Goal: Navigation & Orientation: Find specific page/section

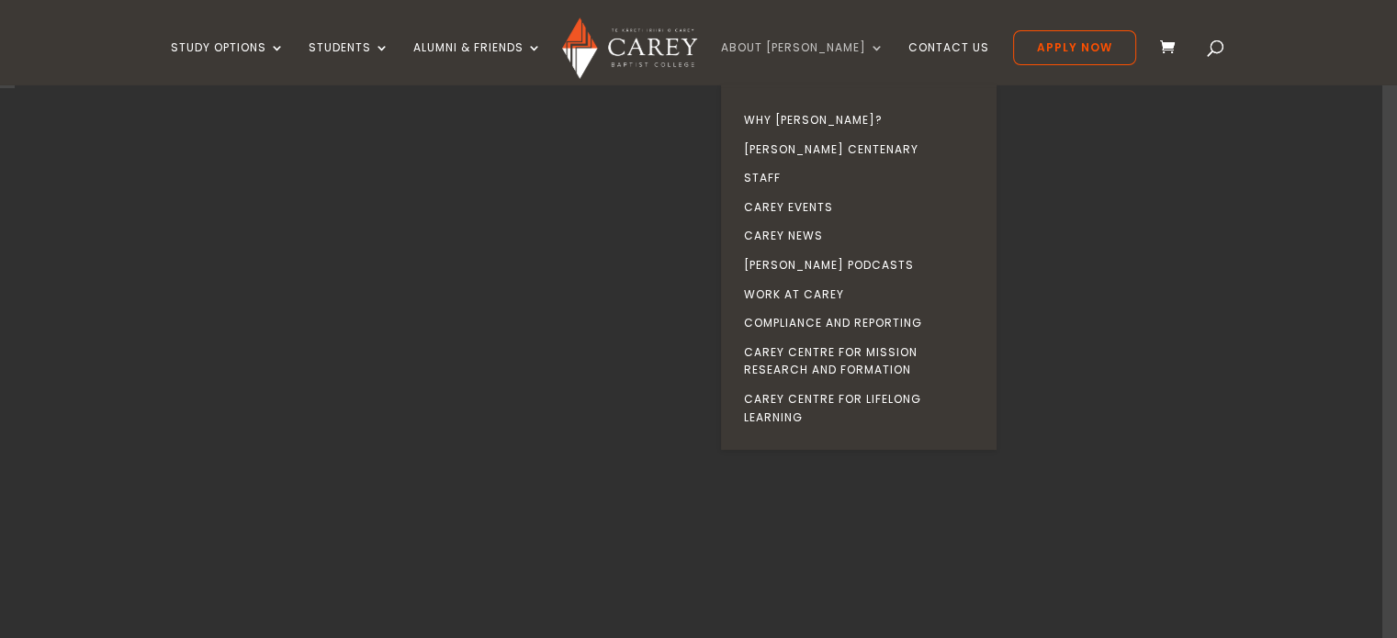
click at [832, 54] on link "About [PERSON_NAME]" at bounding box center [802, 62] width 163 height 43
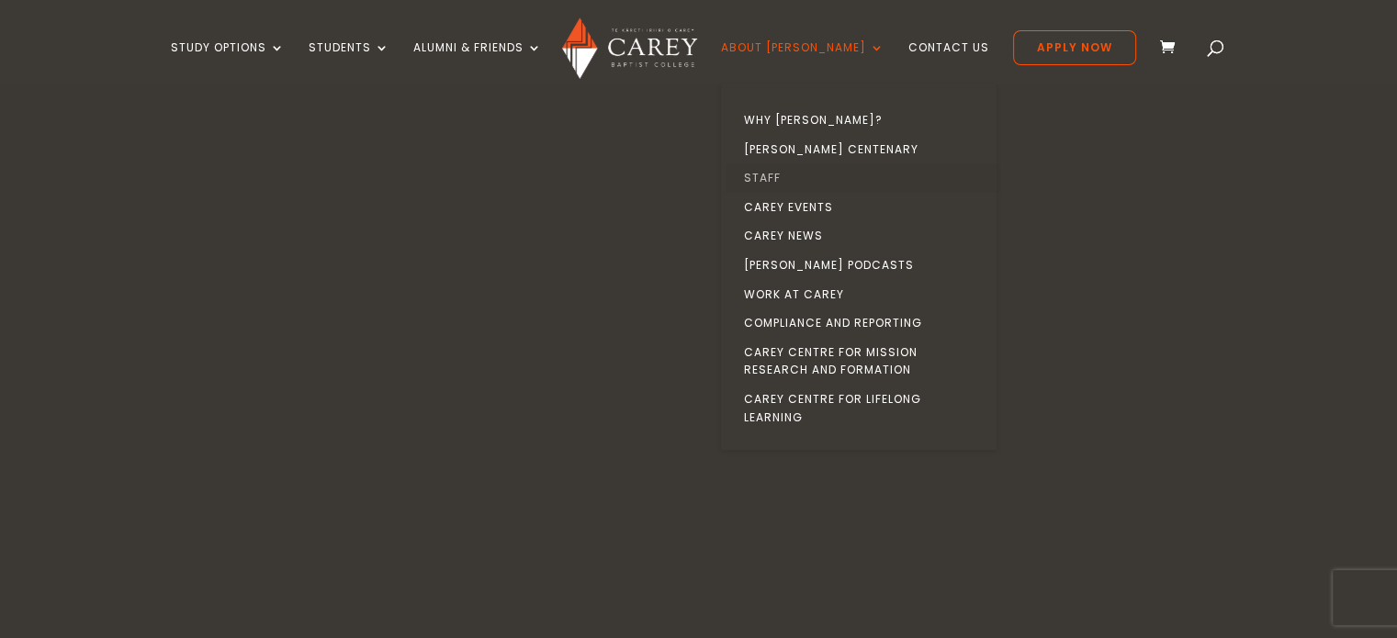
click at [848, 173] on link "Staff" at bounding box center [862, 177] width 275 height 29
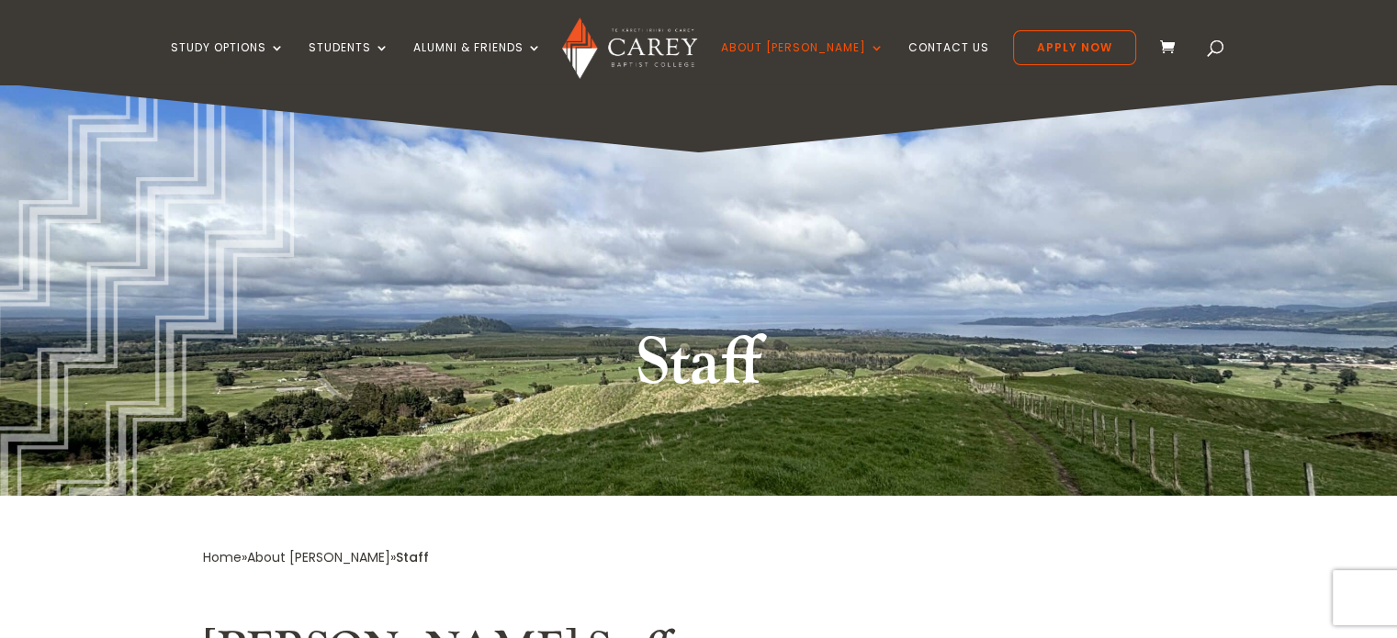
drag, startPoint x: 1401, startPoint y: 38, endPoint x: 1338, endPoint y: -17, distance: 83.4
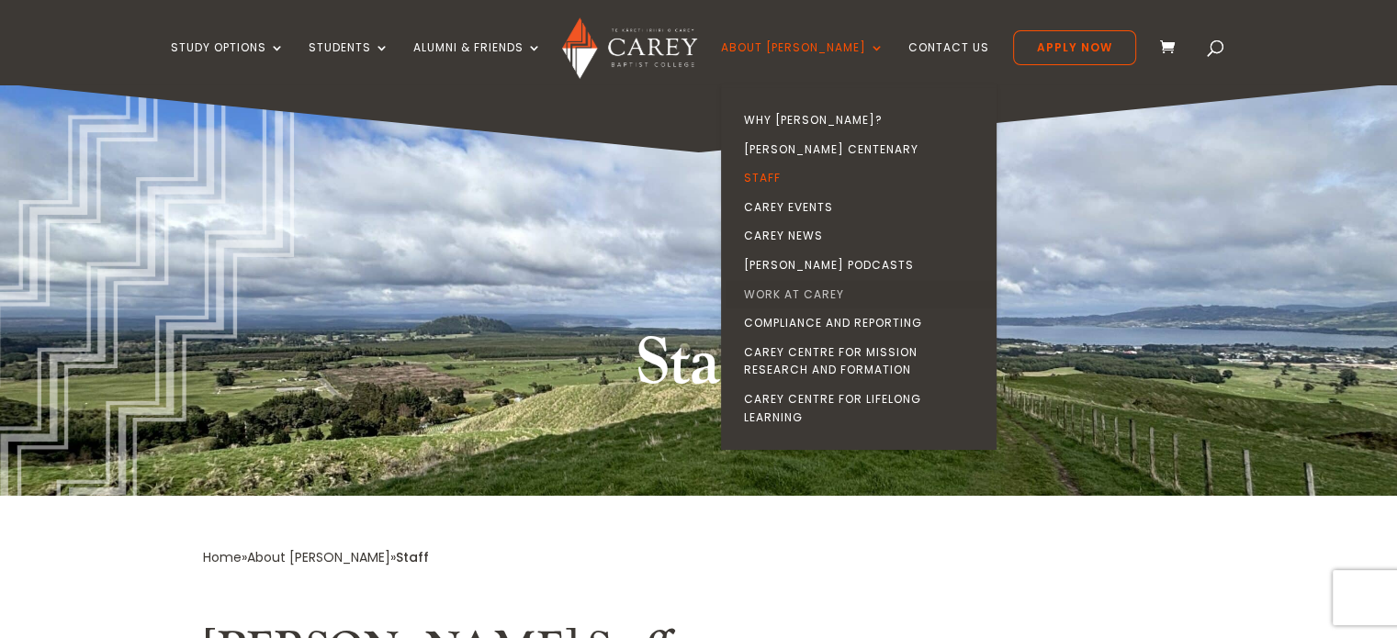
click at [855, 288] on link "Work at Carey" at bounding box center [862, 294] width 275 height 29
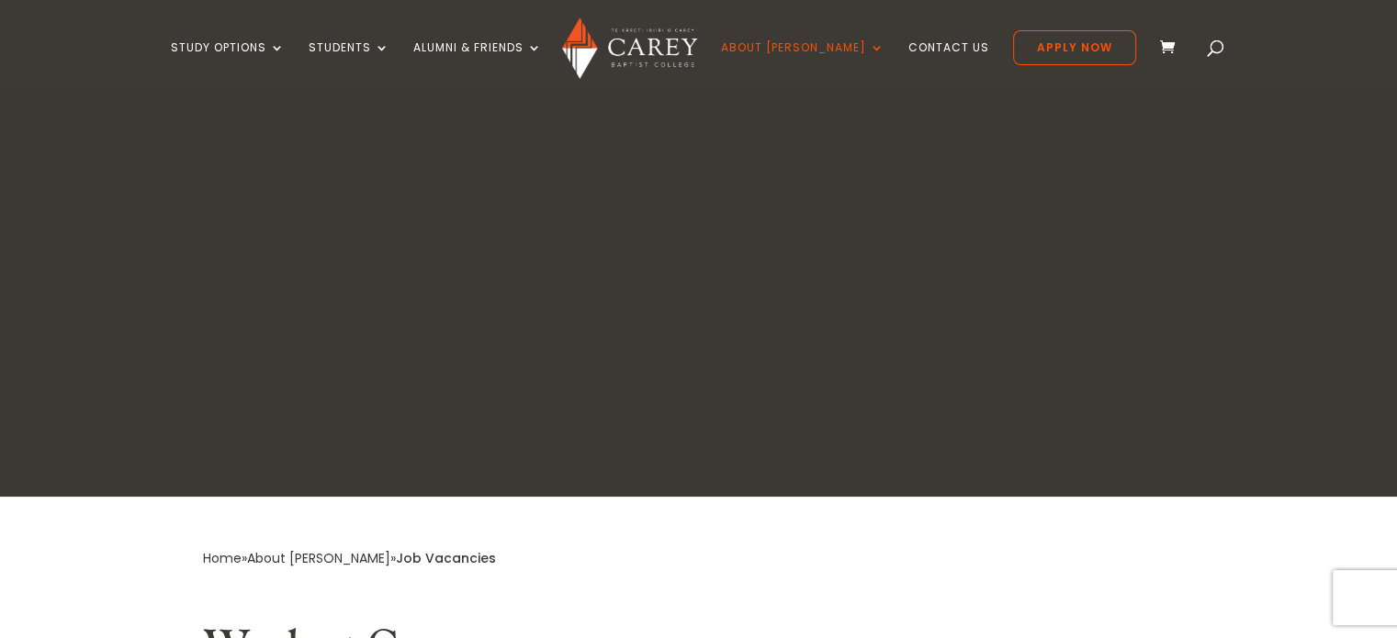
scroll to position [435, 0]
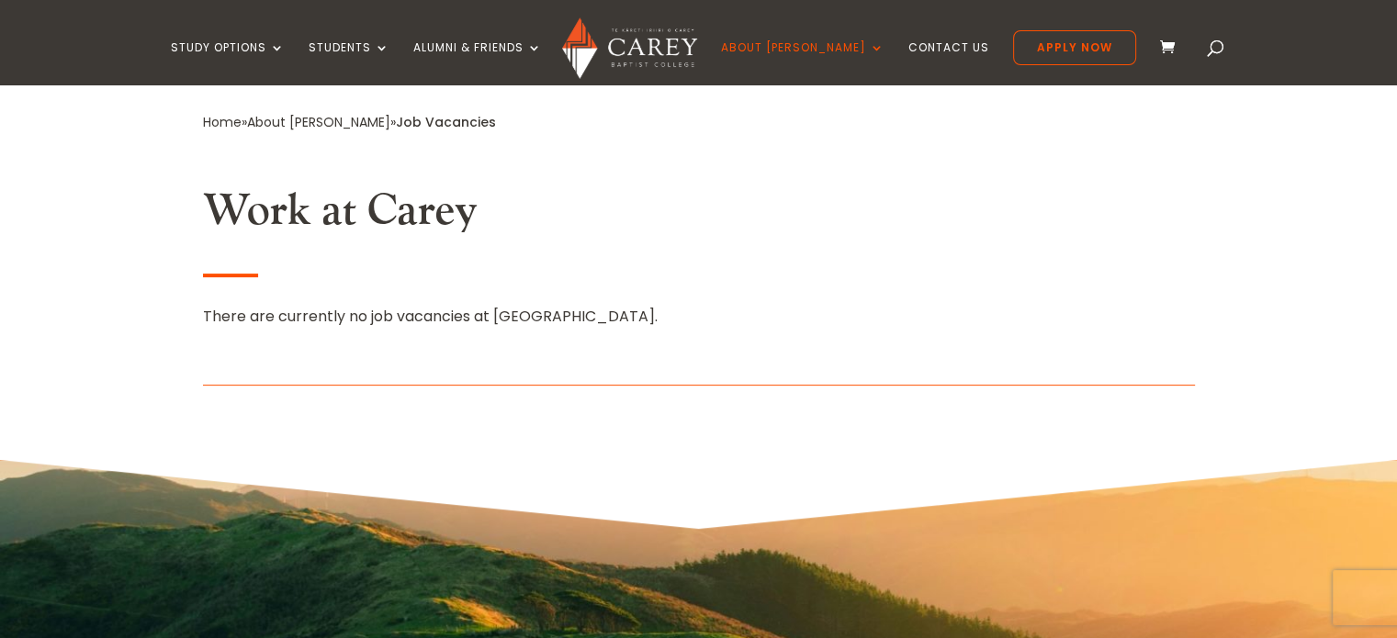
drag, startPoint x: 1410, startPoint y: 139, endPoint x: 1410, endPoint y: 279, distance: 140.5
click at [1396, 279] on html "Study Options Certificate in Christian Leadership (Micro-credential) Intermissi…" at bounding box center [698, 593] width 1397 height 2057
